Goal: Information Seeking & Learning: Learn about a topic

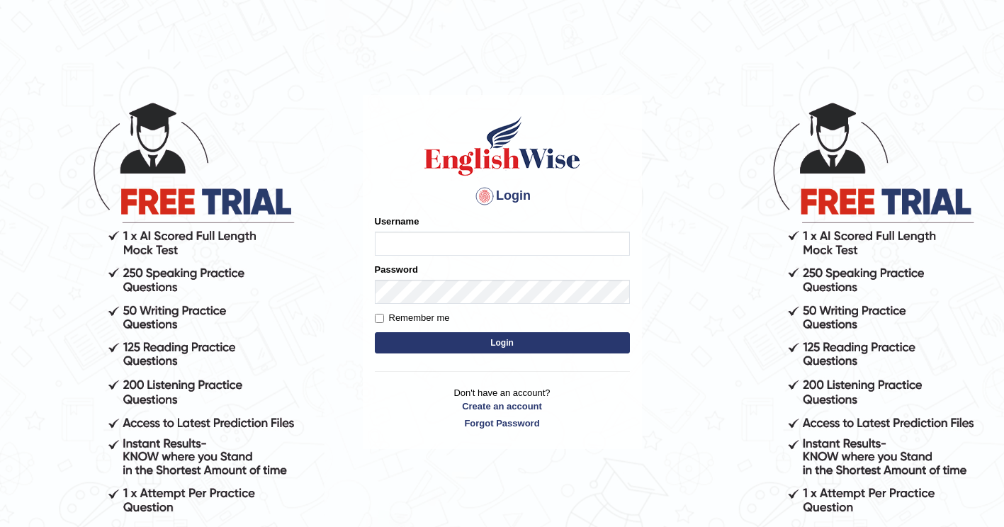
type input "ghena"
click at [508, 344] on button "Login" at bounding box center [502, 342] width 255 height 21
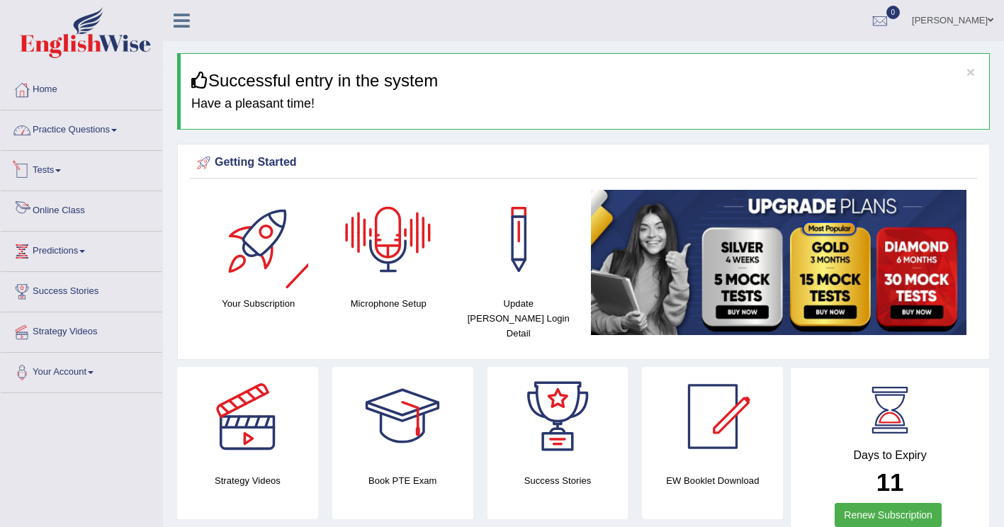
click at [63, 131] on link "Practice Questions" at bounding box center [82, 128] width 162 height 35
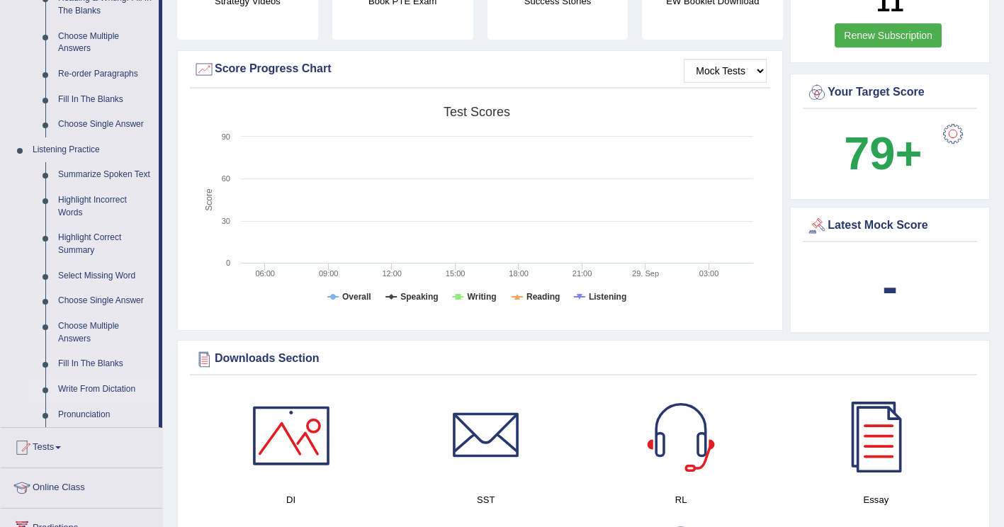
scroll to position [496, 0]
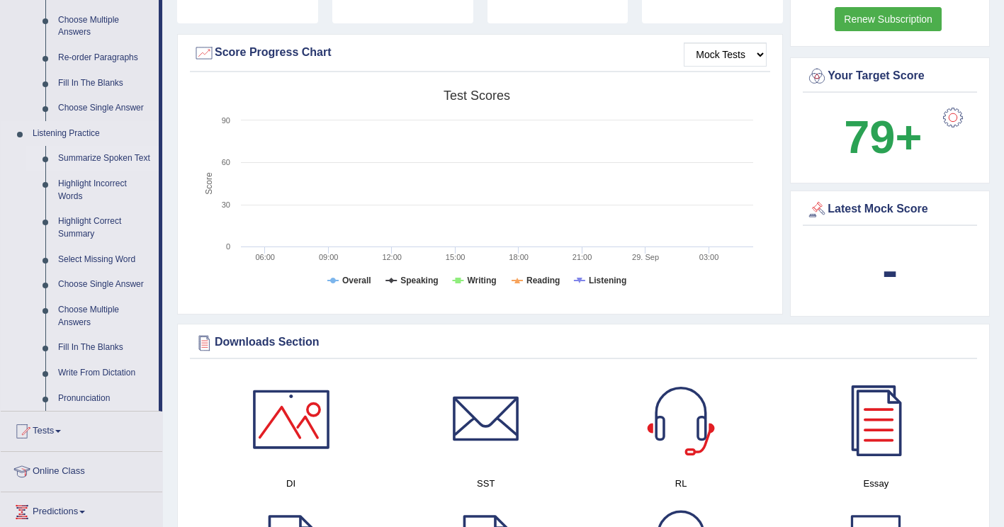
click at [97, 154] on link "Summarize Spoken Text" at bounding box center [105, 159] width 107 height 26
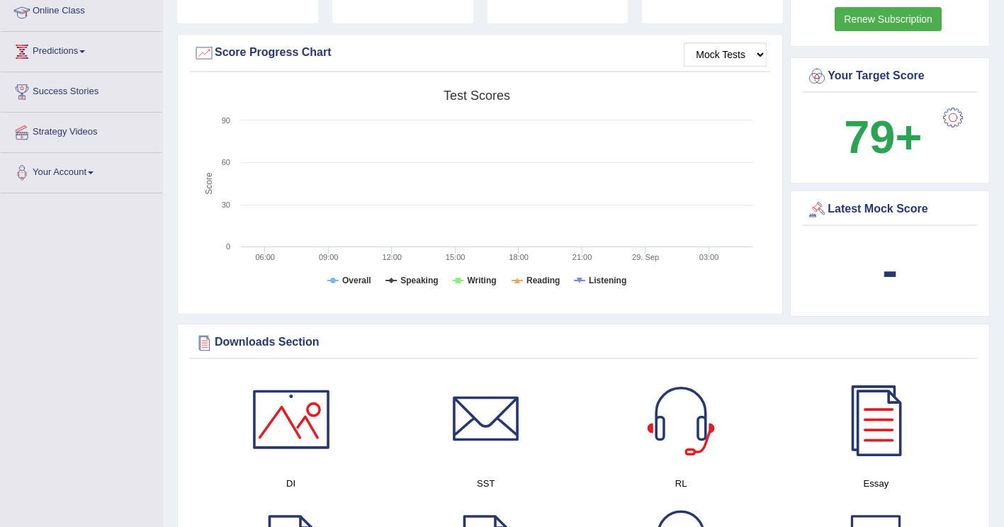
scroll to position [314, 0]
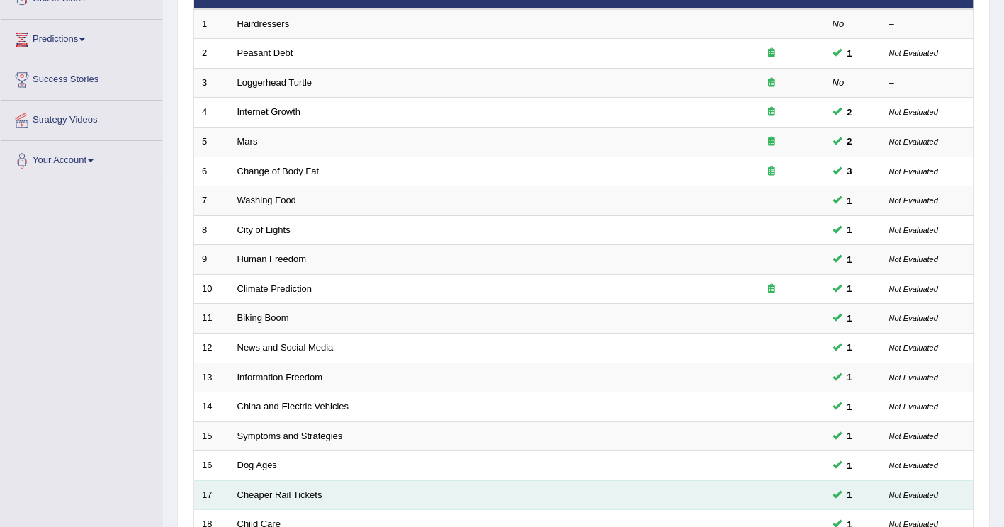
scroll to position [57, 0]
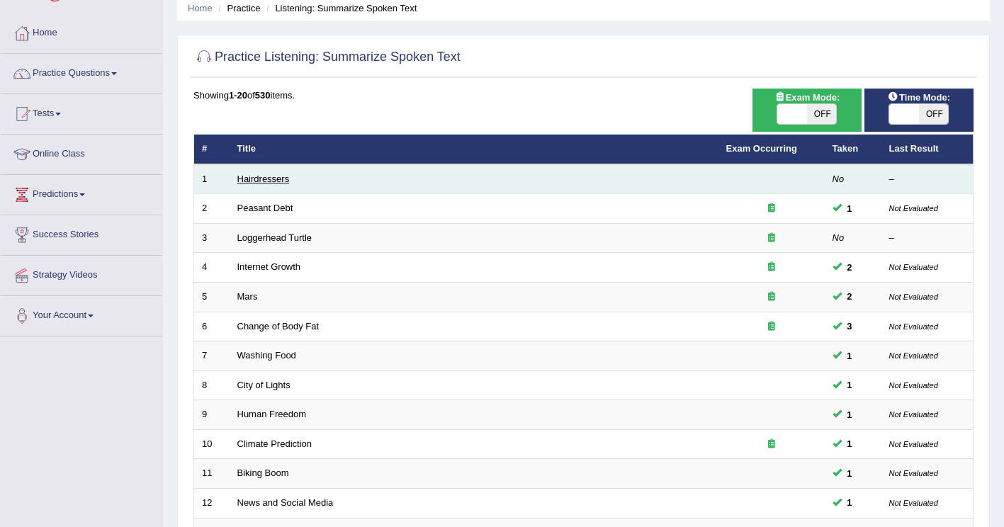
click at [259, 178] on link "Hairdressers" at bounding box center [263, 179] width 52 height 11
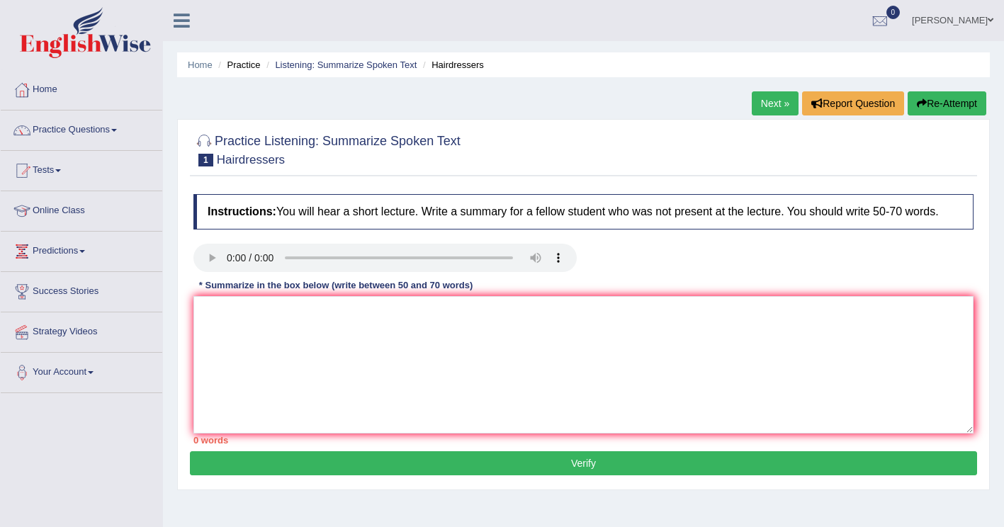
click at [244, 63] on li "Practice" at bounding box center [237, 64] width 45 height 13
click at [230, 323] on textarea at bounding box center [583, 364] width 780 height 137
type textarea "The ..."
